Goal: Information Seeking & Learning: Learn about a topic

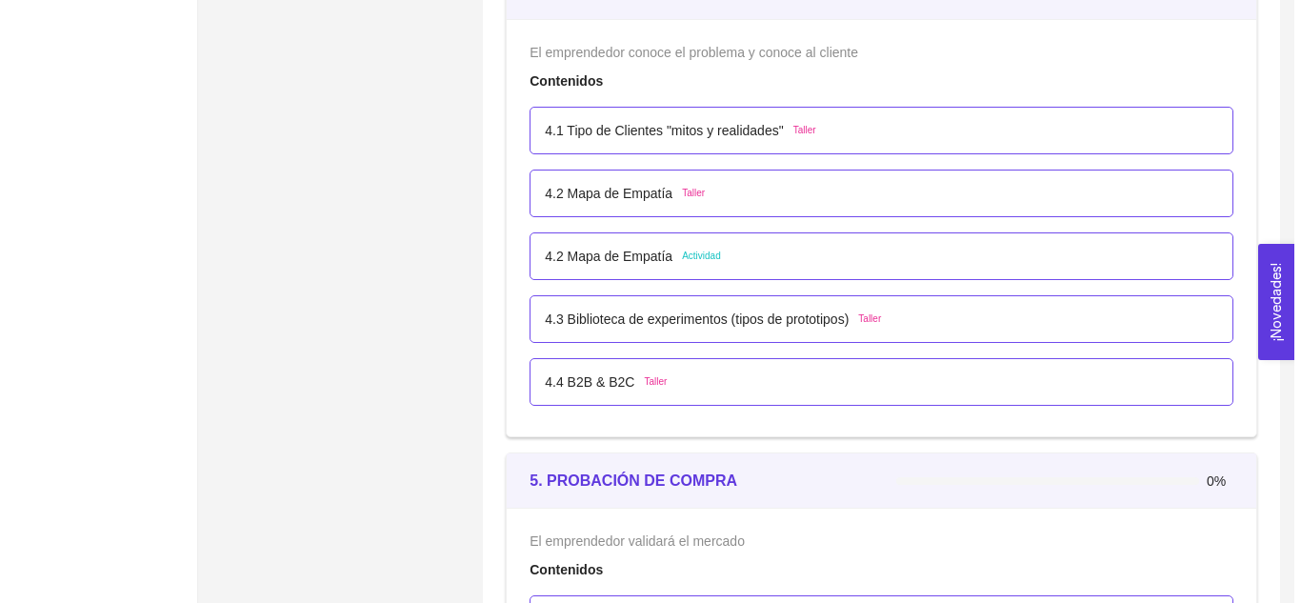
scroll to position [3174, 0]
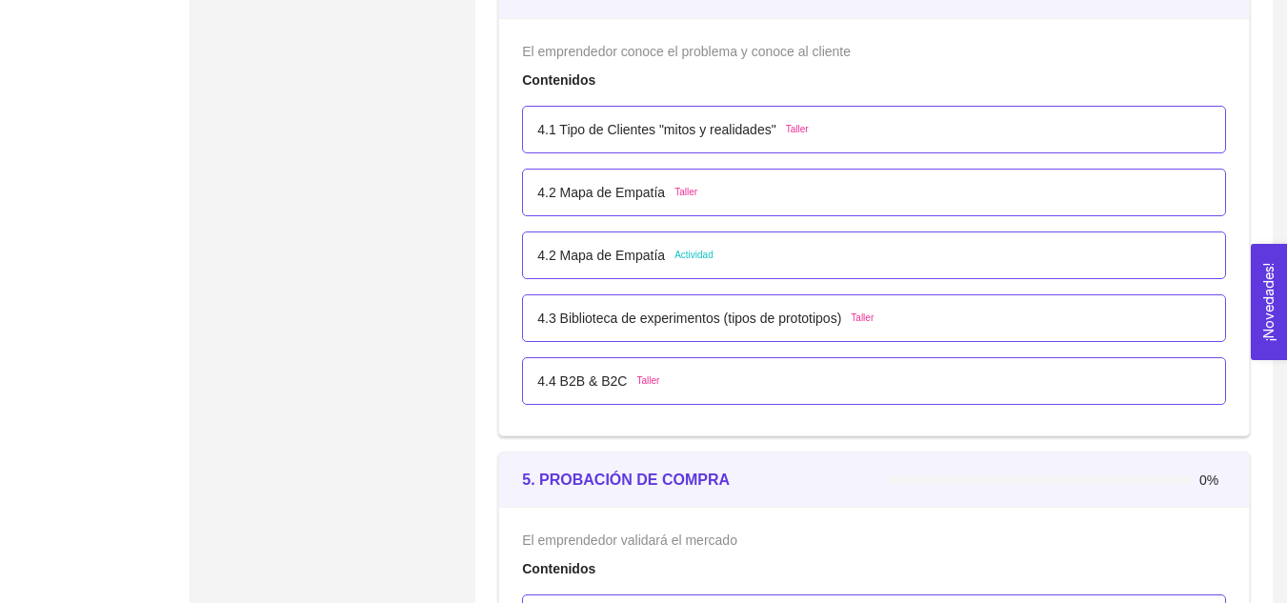
click at [850, 318] on div "4.3 Biblioteca de experimentos (tipos de prototipos) Taller" at bounding box center [705, 318] width 336 height 21
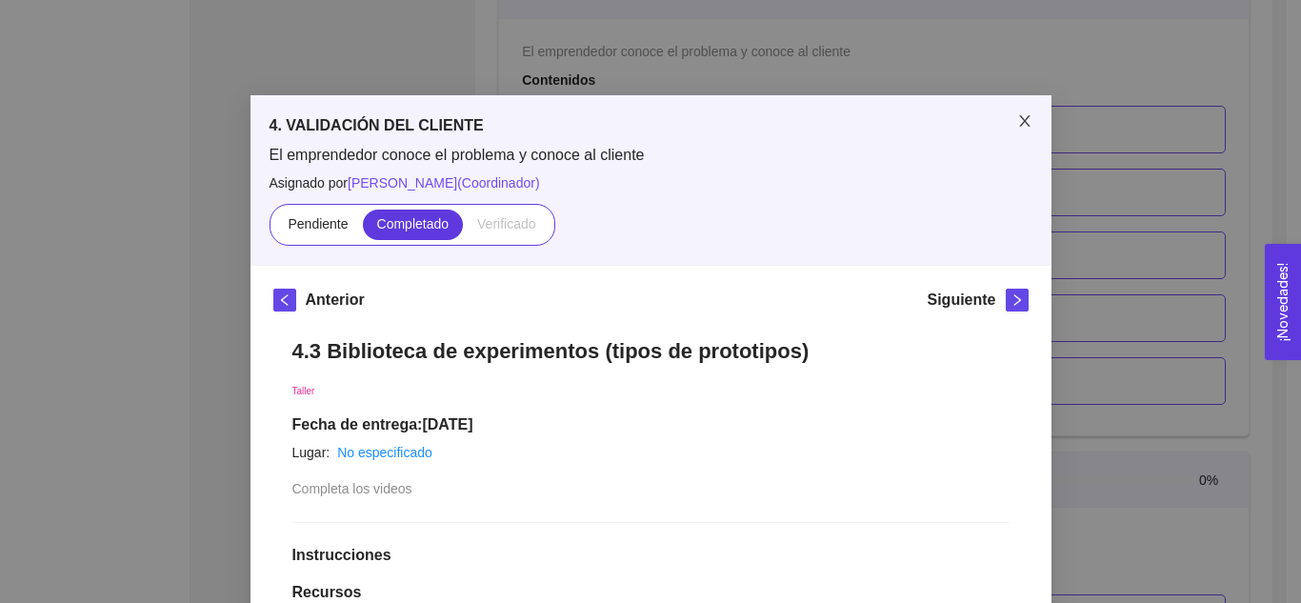
click at [1017, 125] on icon "close" at bounding box center [1024, 120] width 15 height 15
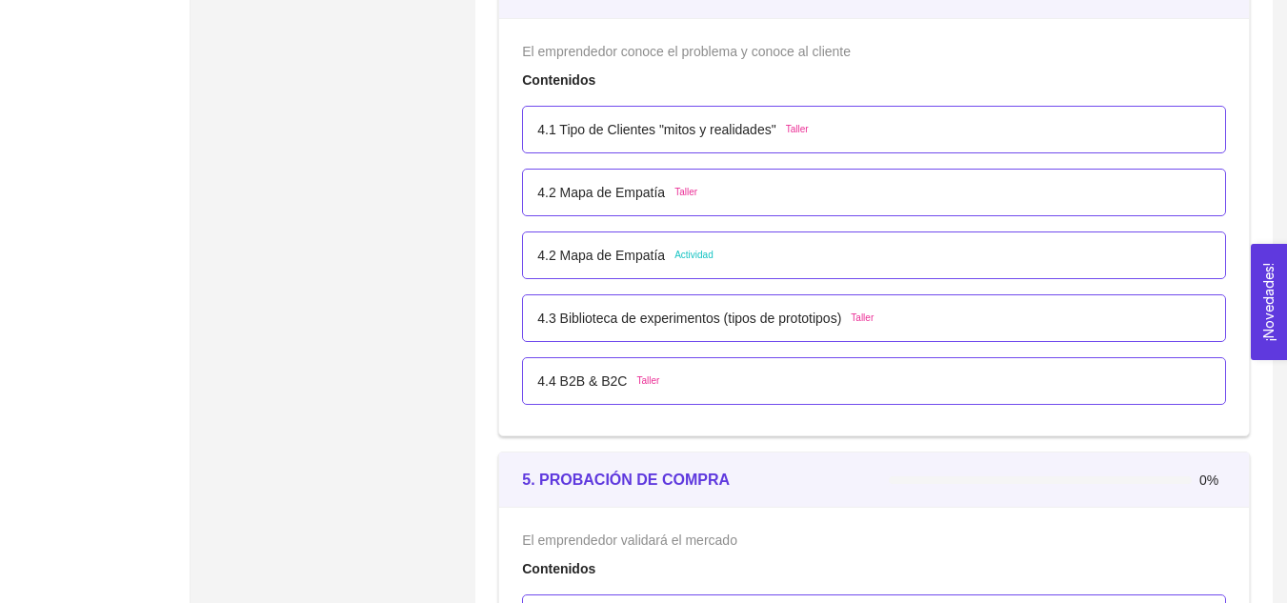
click at [604, 395] on div "4.4 B2B & B2C Taller" at bounding box center [874, 381] width 704 height 48
click at [604, 372] on p "4.4 B2B & B2C" at bounding box center [582, 381] width 90 height 21
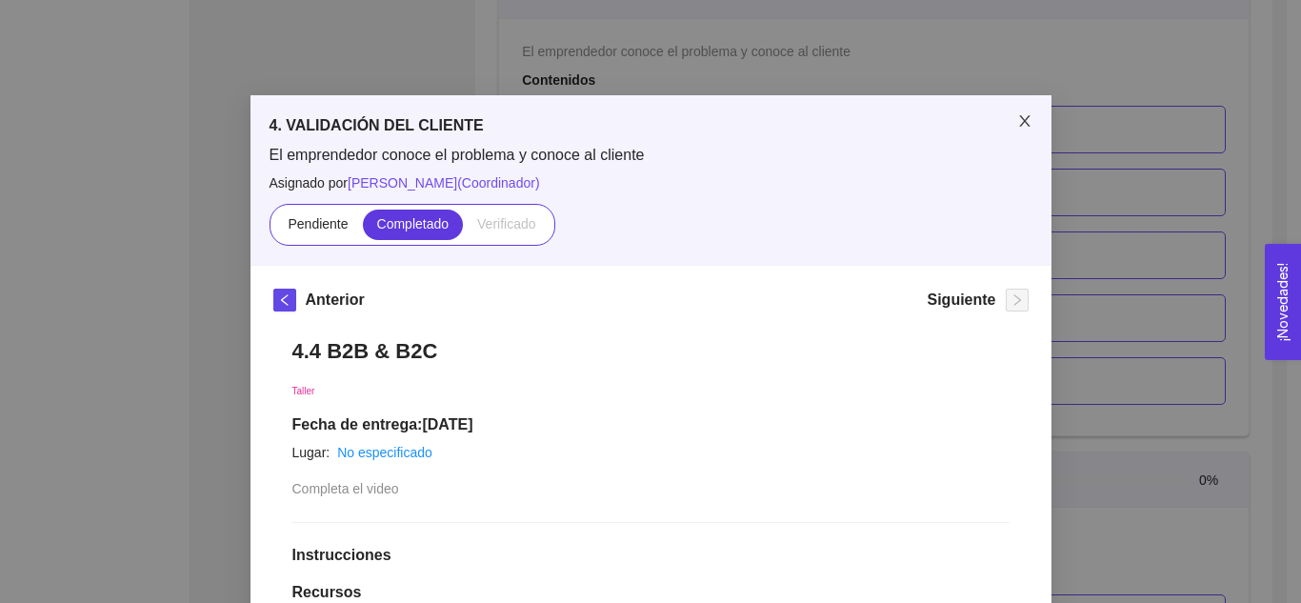
click at [1020, 122] on icon "close" at bounding box center [1024, 120] width 15 height 15
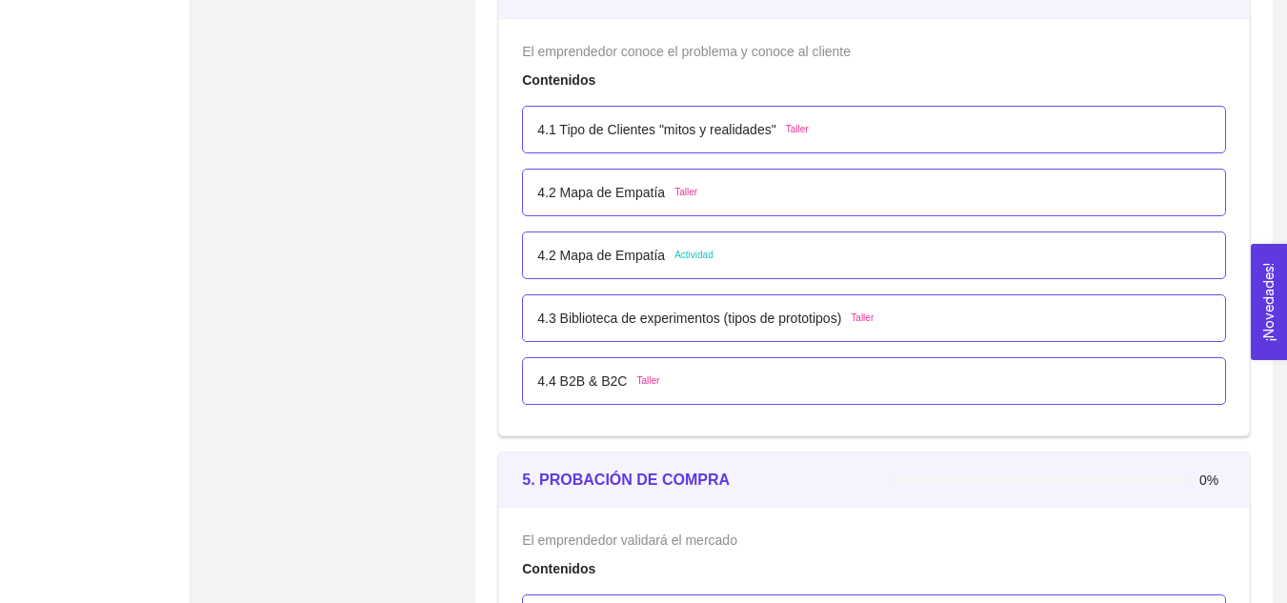
click at [677, 260] on span "Actividad" at bounding box center [694, 255] width 39 height 15
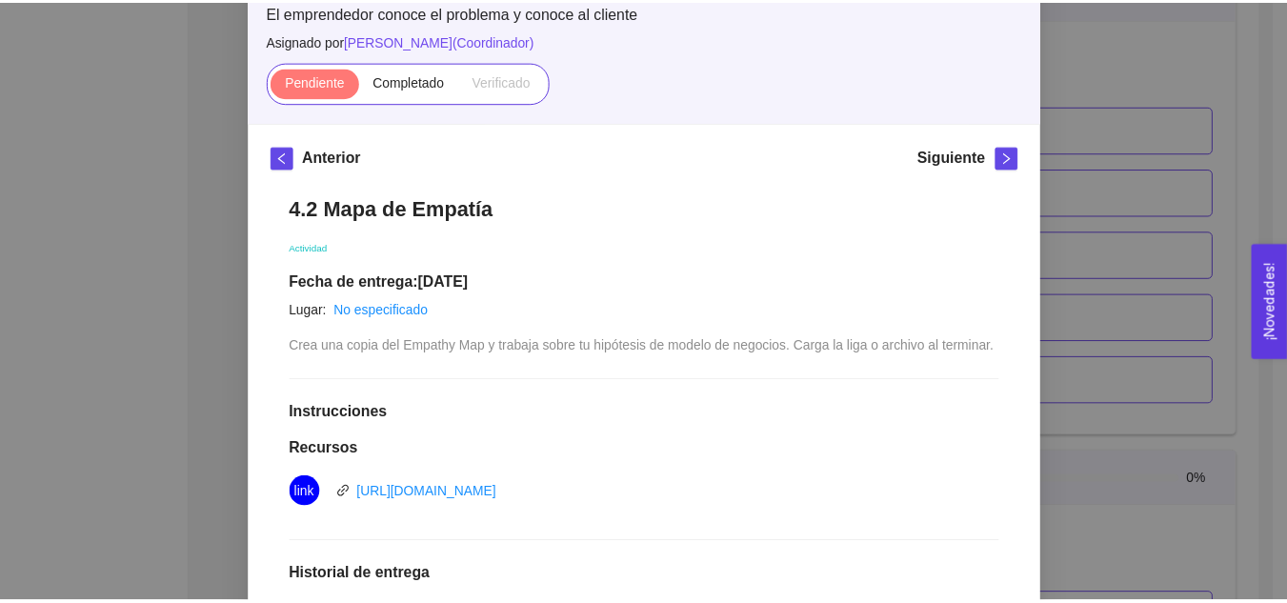
scroll to position [0, 0]
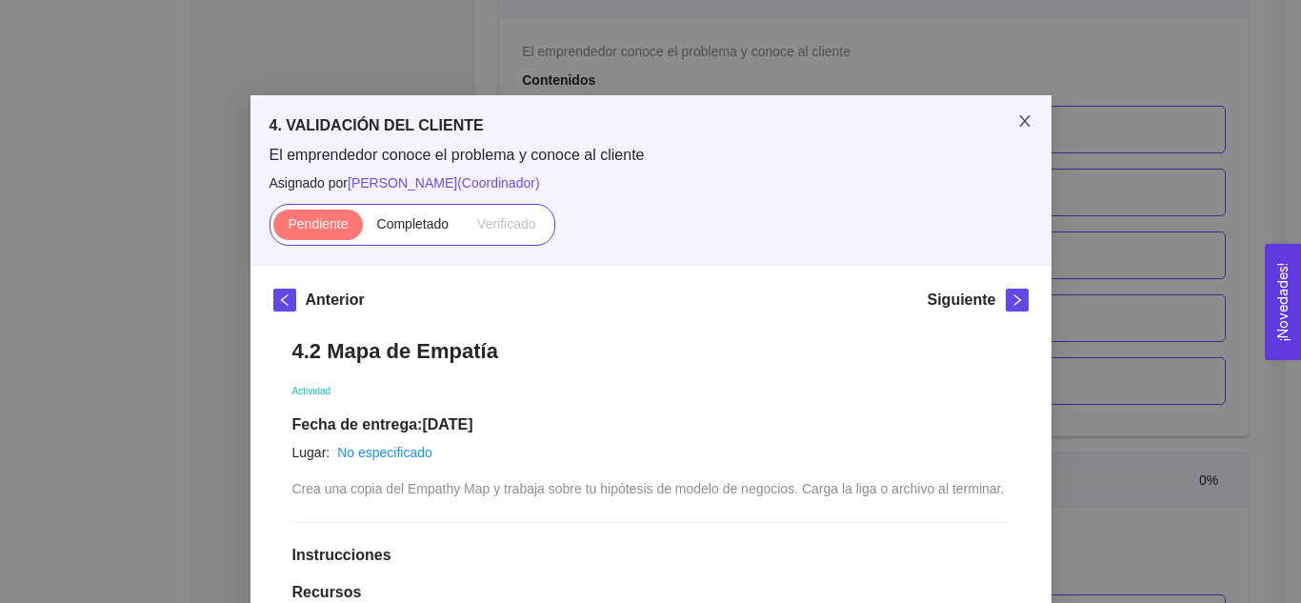
click at [1017, 116] on icon "close" at bounding box center [1024, 120] width 15 height 15
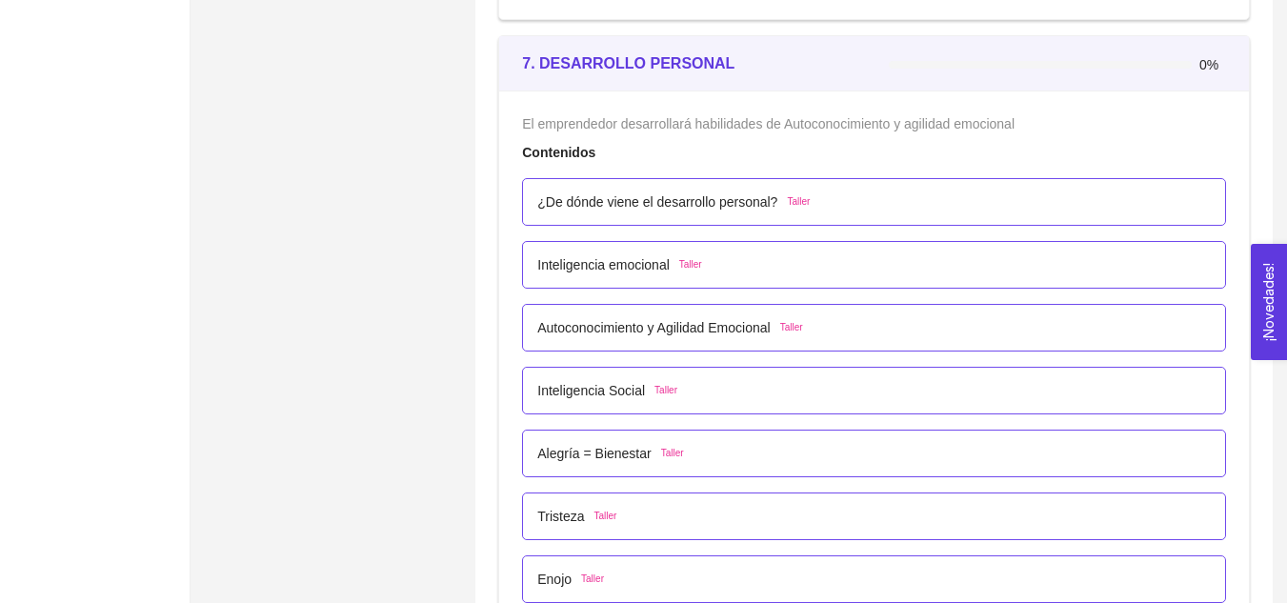
scroll to position [5135, 0]
click at [721, 204] on p "¿De dónde viene el desarrollo personal?" at bounding box center [657, 201] width 240 height 21
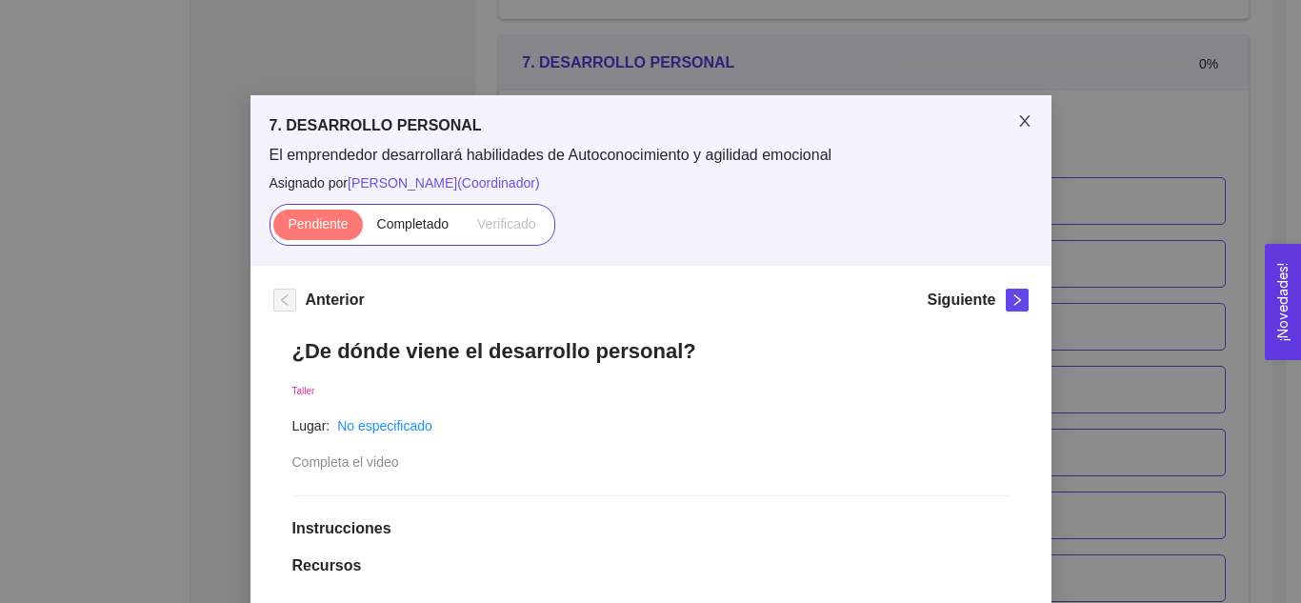
click at [1017, 126] on icon "close" at bounding box center [1024, 120] width 15 height 15
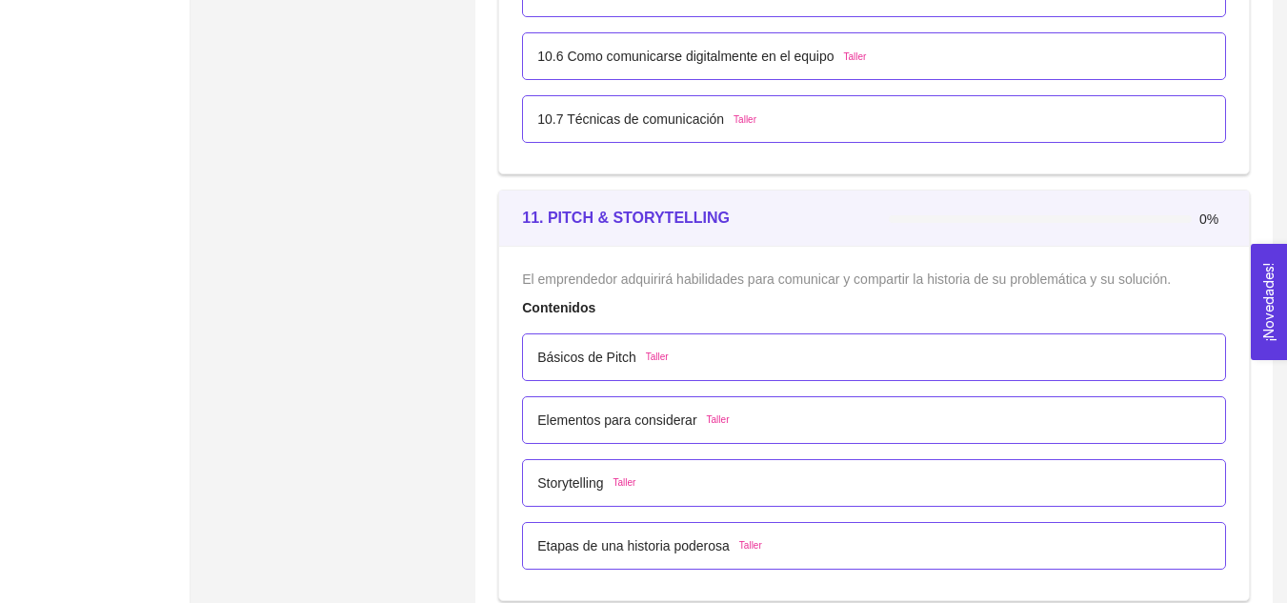
scroll to position [8172, 0]
